Goal: Answer question/provide support

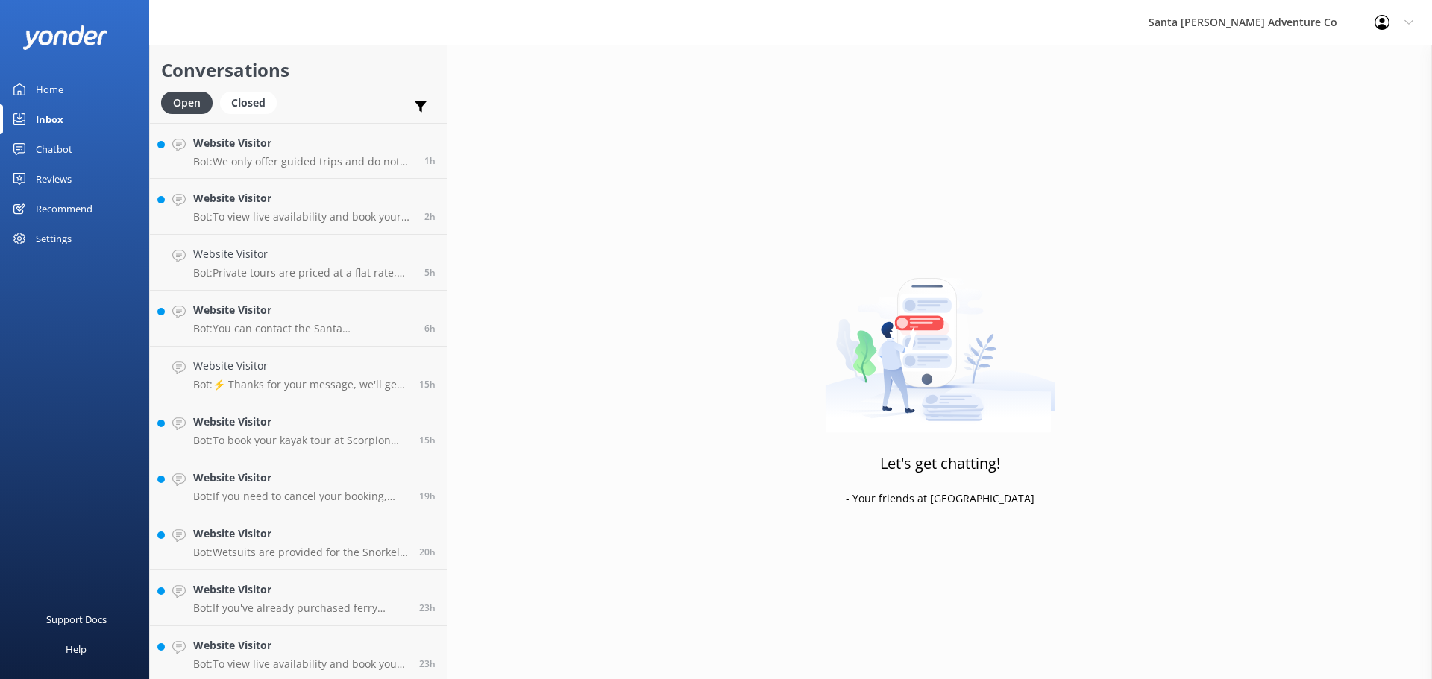
click at [274, 150] on h4 "Website Visitor" at bounding box center [303, 143] width 220 height 16
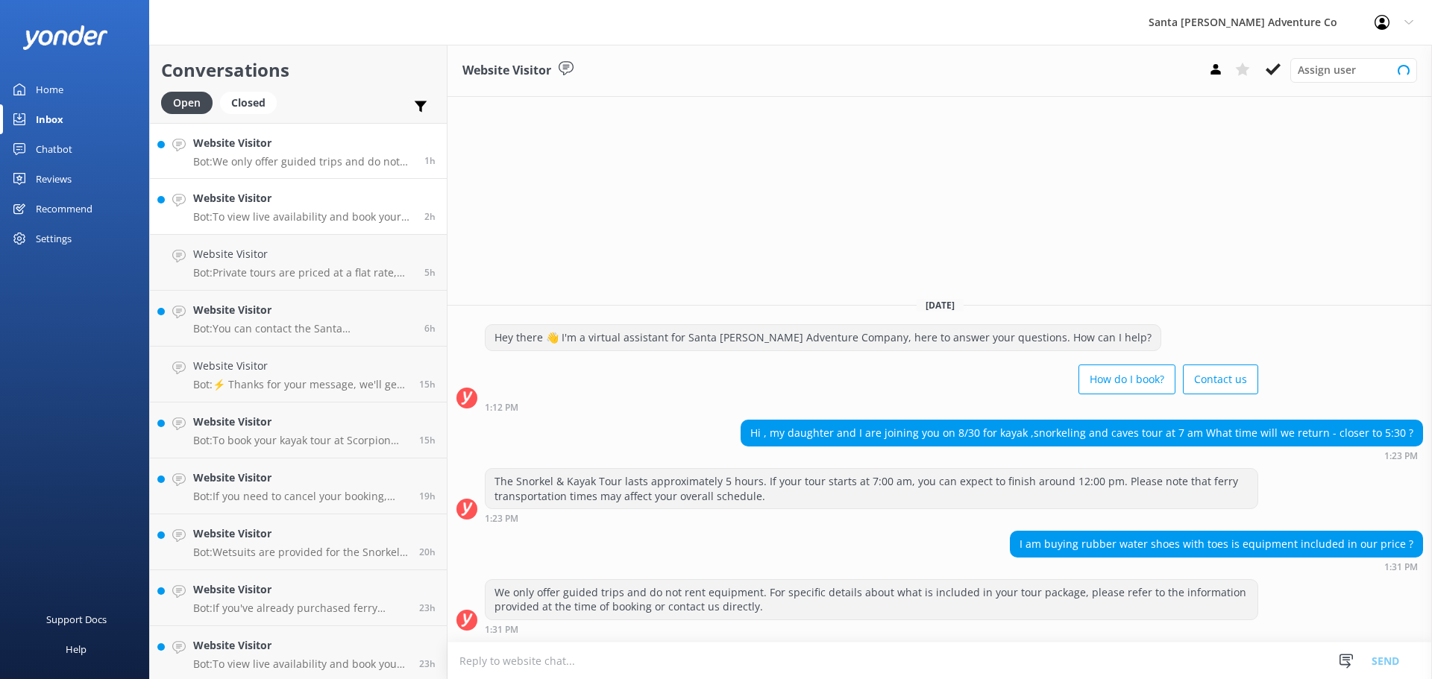
click at [286, 218] on p "Bot: To view live availability and book your Santa [PERSON_NAME] Adventure tour…" at bounding box center [303, 216] width 220 height 13
